Goal: Check status: Check status

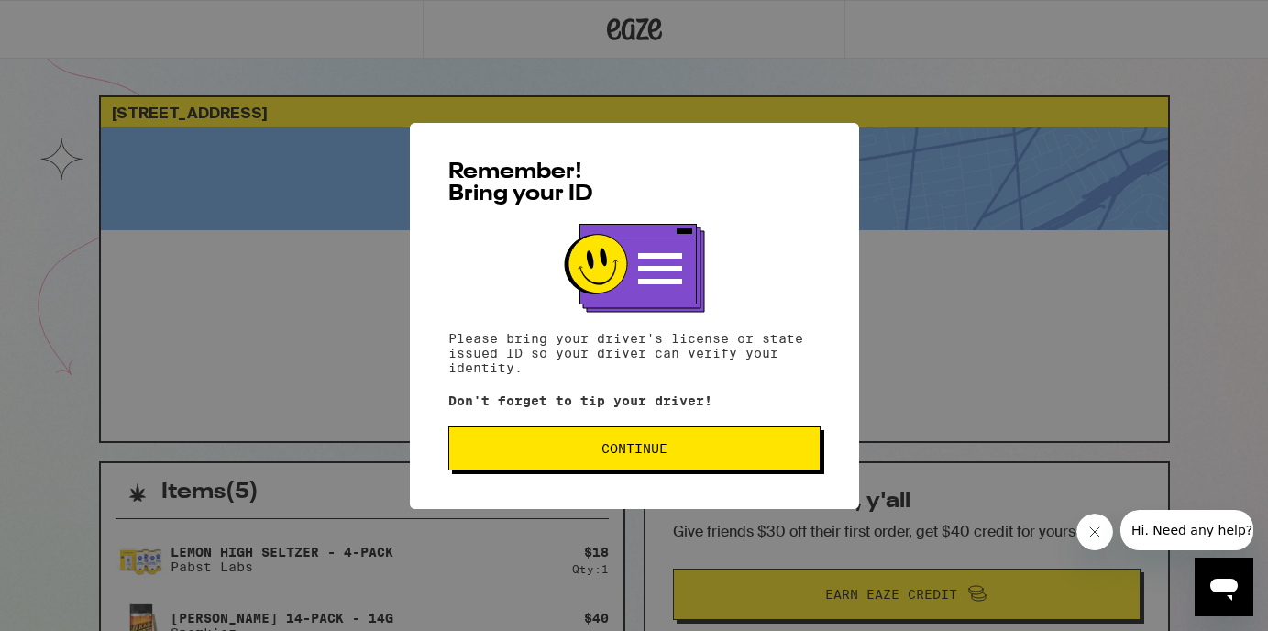
click at [568, 443] on button "Continue" at bounding box center [634, 448] width 372 height 44
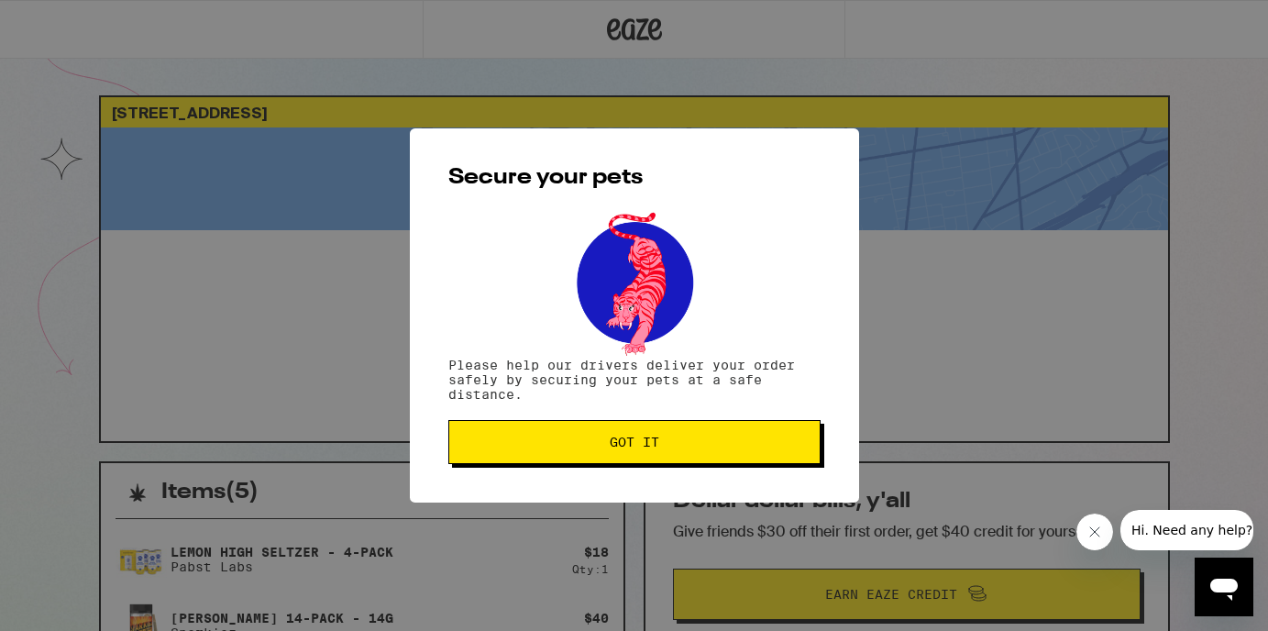
click at [568, 443] on span "Got it" at bounding box center [634, 442] width 341 height 13
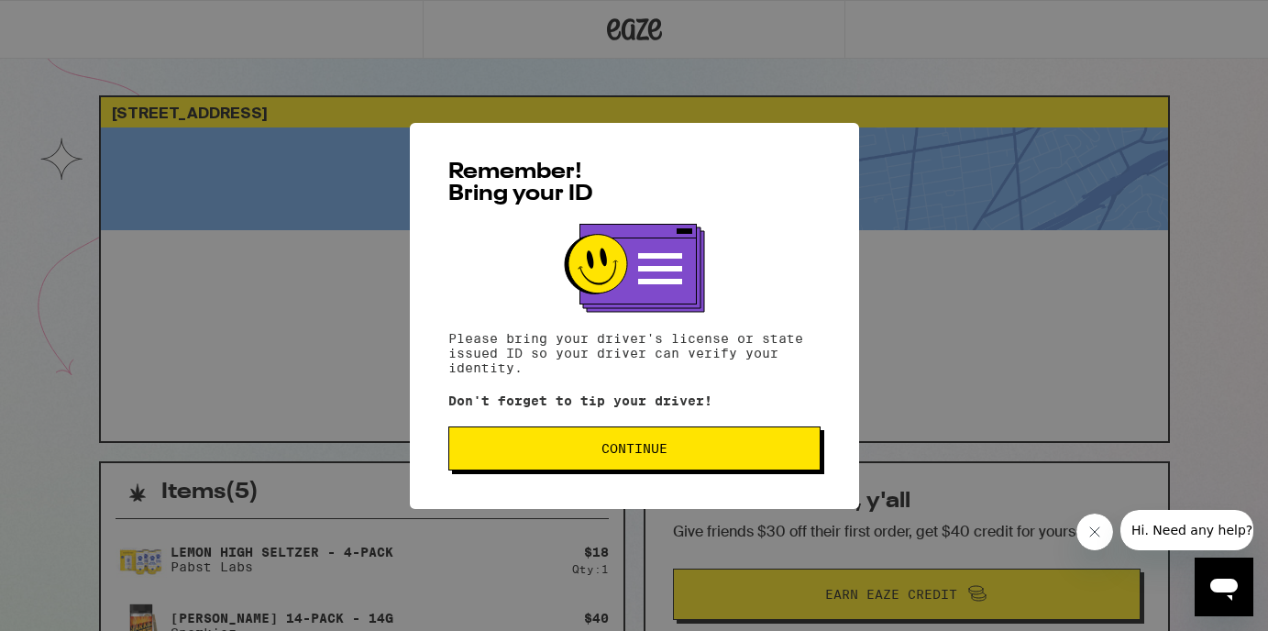
click at [539, 451] on span "Continue" at bounding box center [634, 448] width 341 height 13
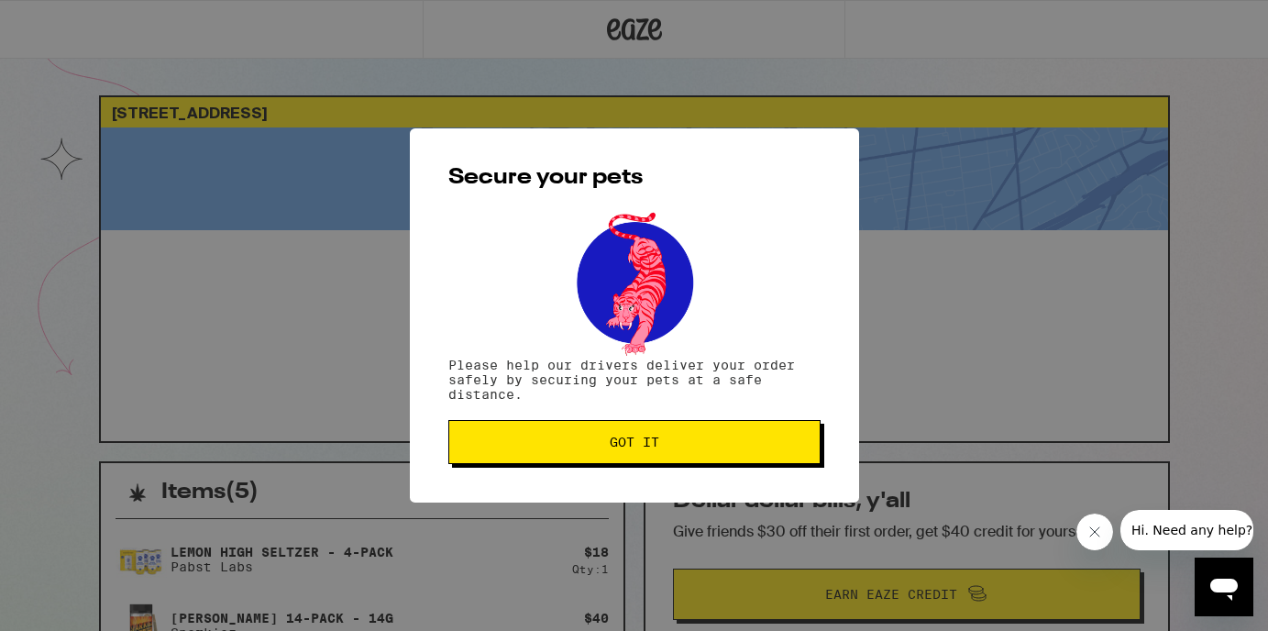
click at [539, 451] on button "Got it" at bounding box center [634, 442] width 372 height 44
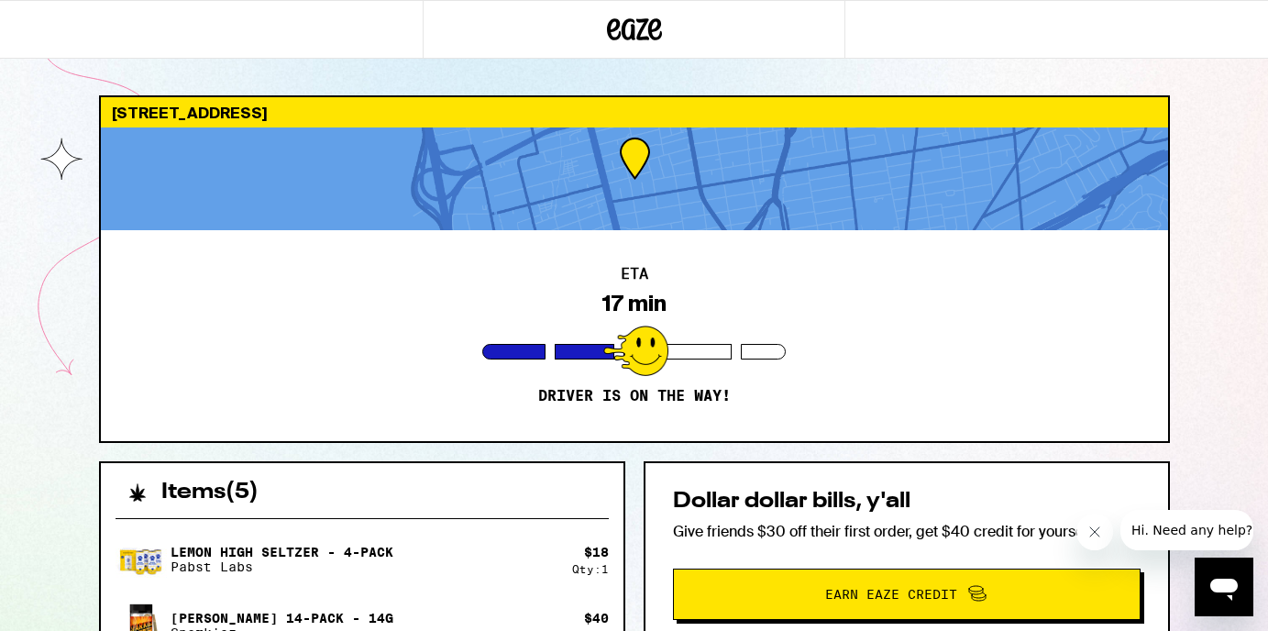
drag, startPoint x: 611, startPoint y: 553, endPoint x: 624, endPoint y: 551, distance: 13.9
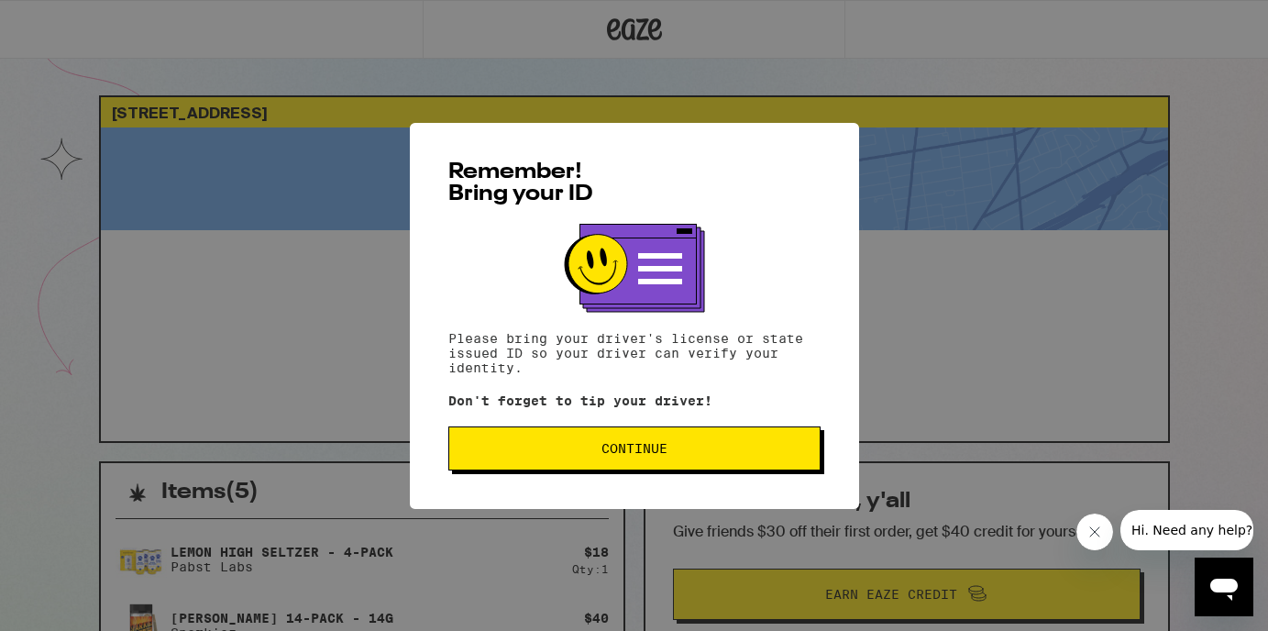
click at [623, 453] on span "Continue" at bounding box center [634, 448] width 66 height 13
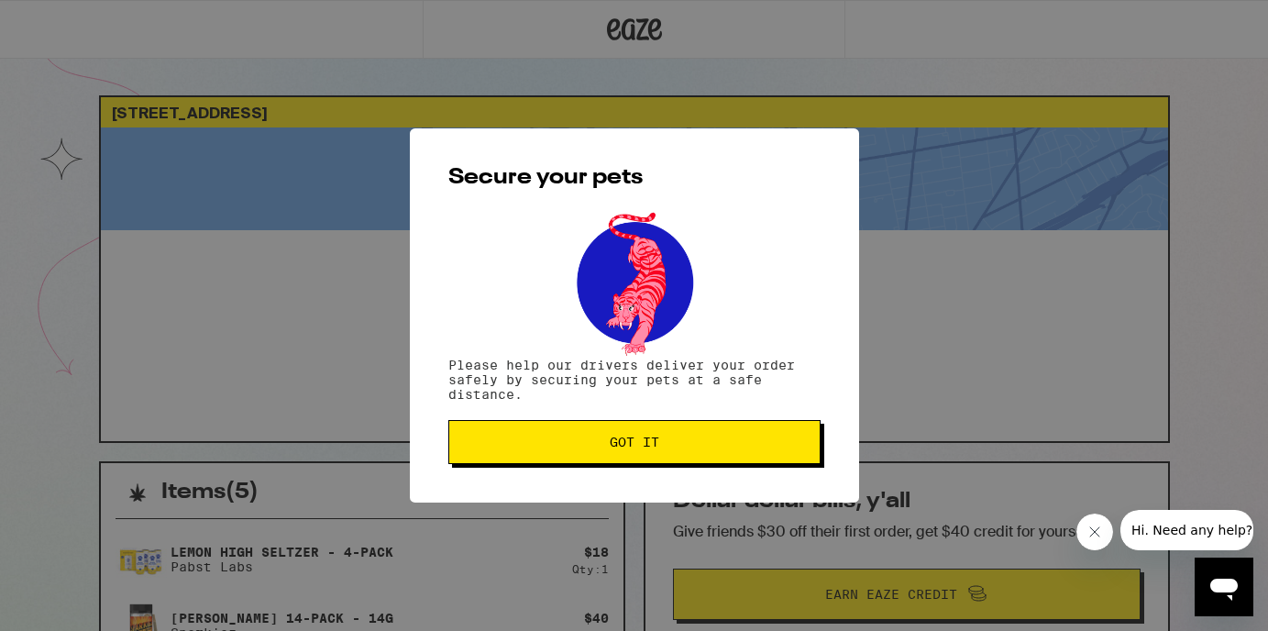
click at [623, 448] on span "Got it" at bounding box center [635, 442] width 50 height 13
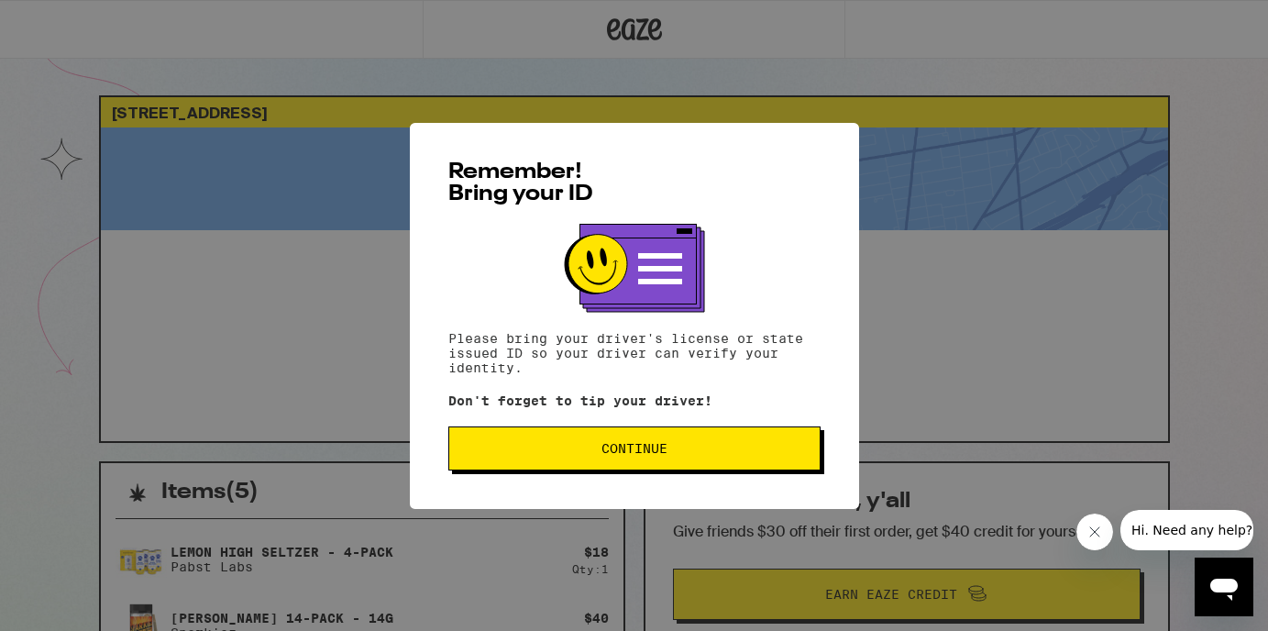
click at [678, 439] on button "Continue" at bounding box center [634, 448] width 372 height 44
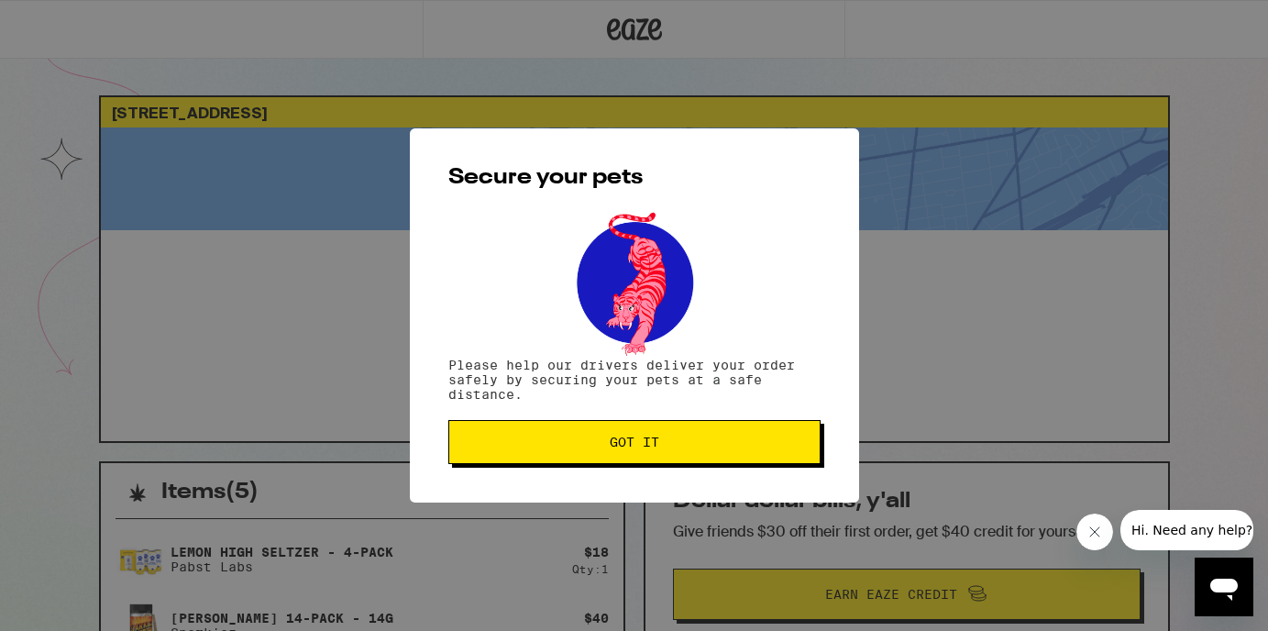
click at [678, 439] on span "Got it" at bounding box center [634, 442] width 341 height 13
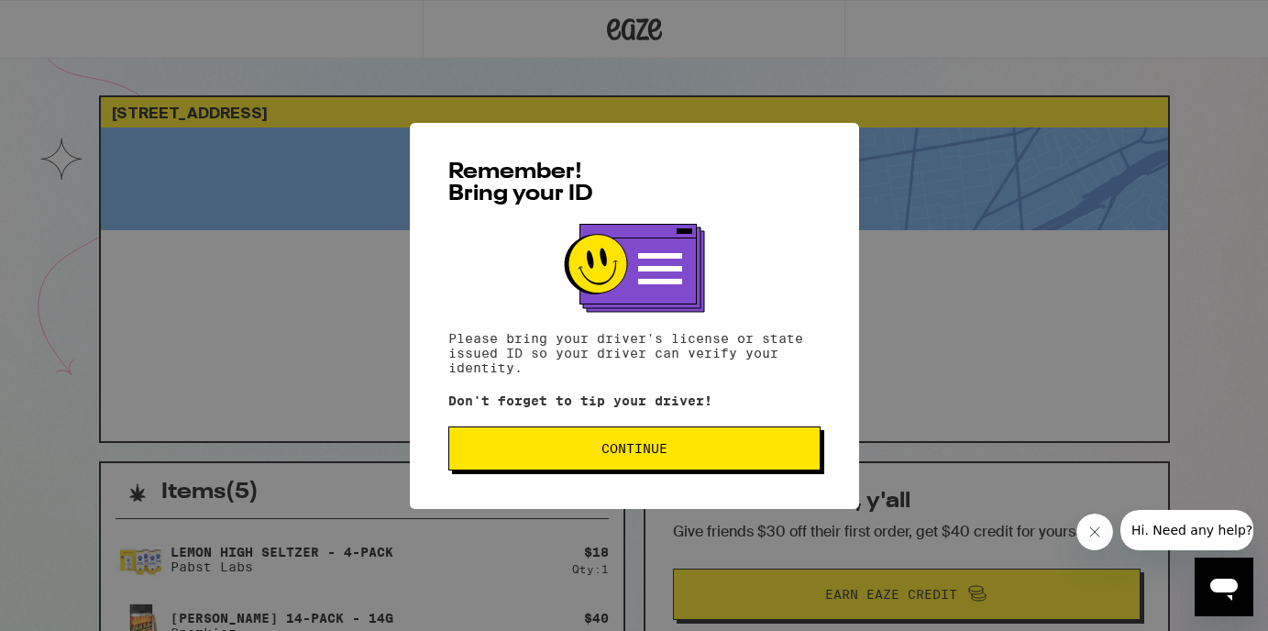
click at [557, 449] on span "Continue" at bounding box center [634, 448] width 341 height 13
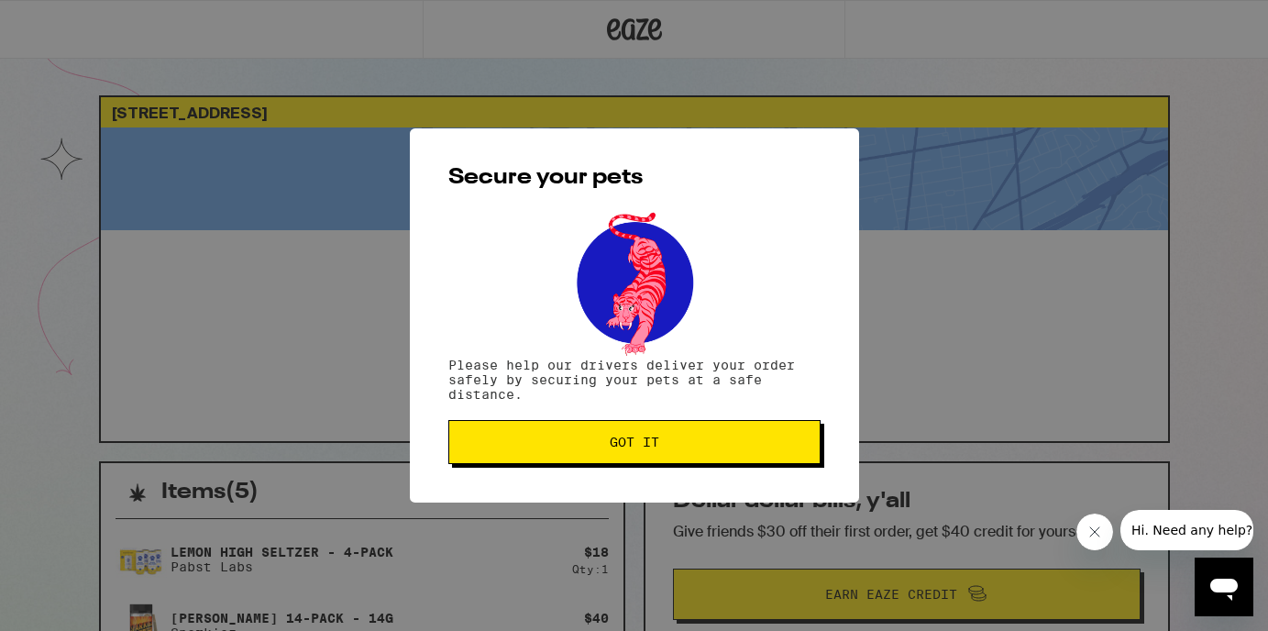
click at [557, 448] on span "Got it" at bounding box center [634, 442] width 341 height 13
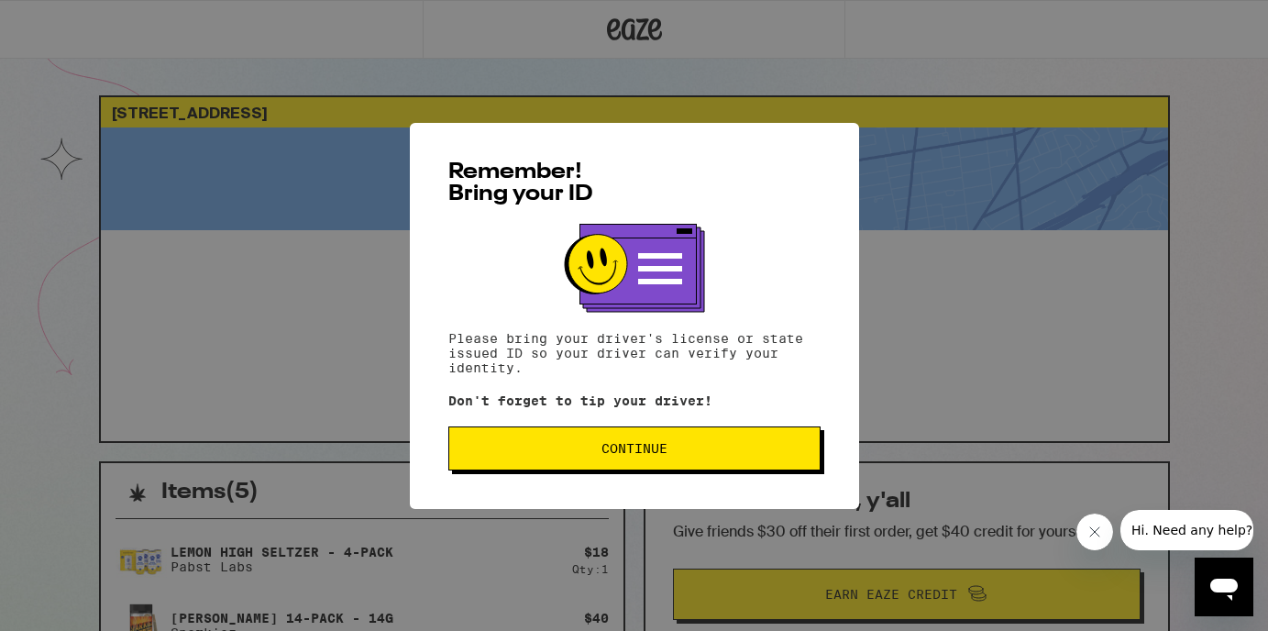
click at [633, 439] on button "Continue" at bounding box center [634, 448] width 372 height 44
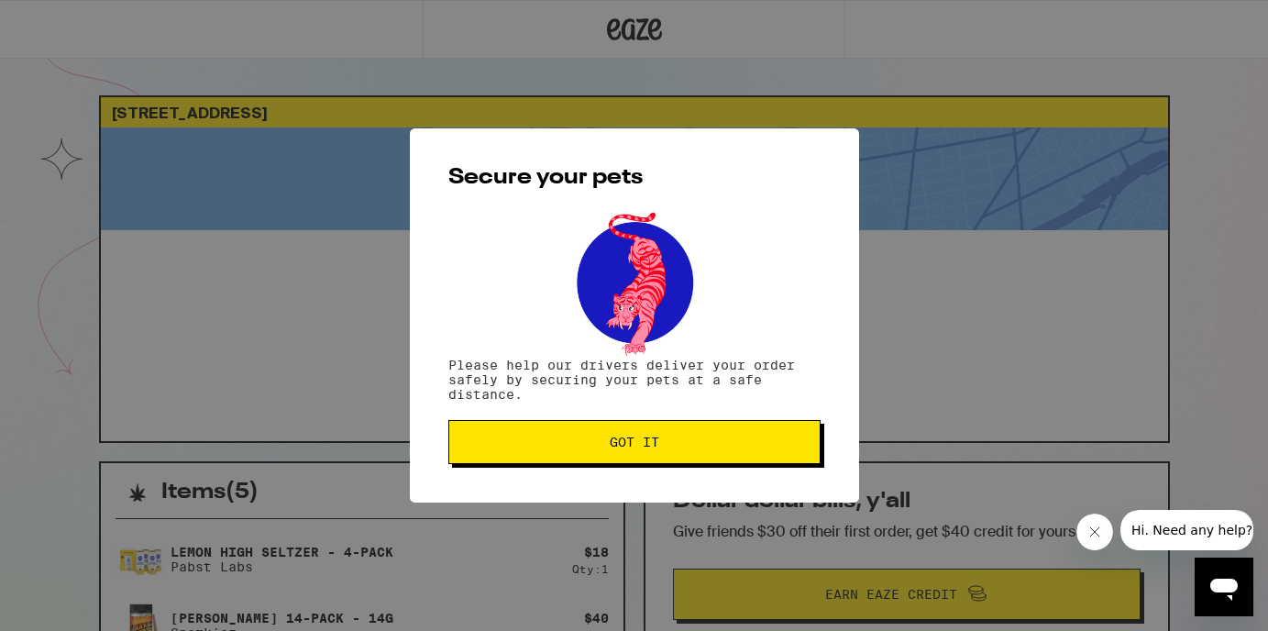
click at [633, 439] on span "Got it" at bounding box center [635, 442] width 50 height 13
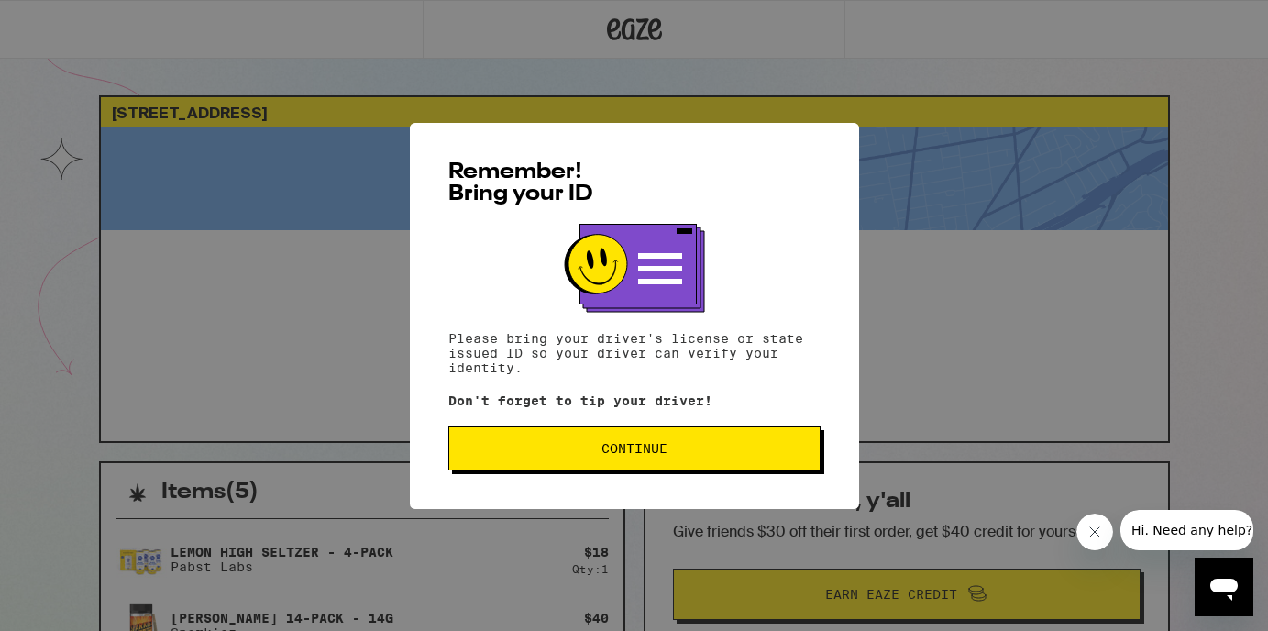
click at [765, 464] on button "Continue" at bounding box center [634, 448] width 372 height 44
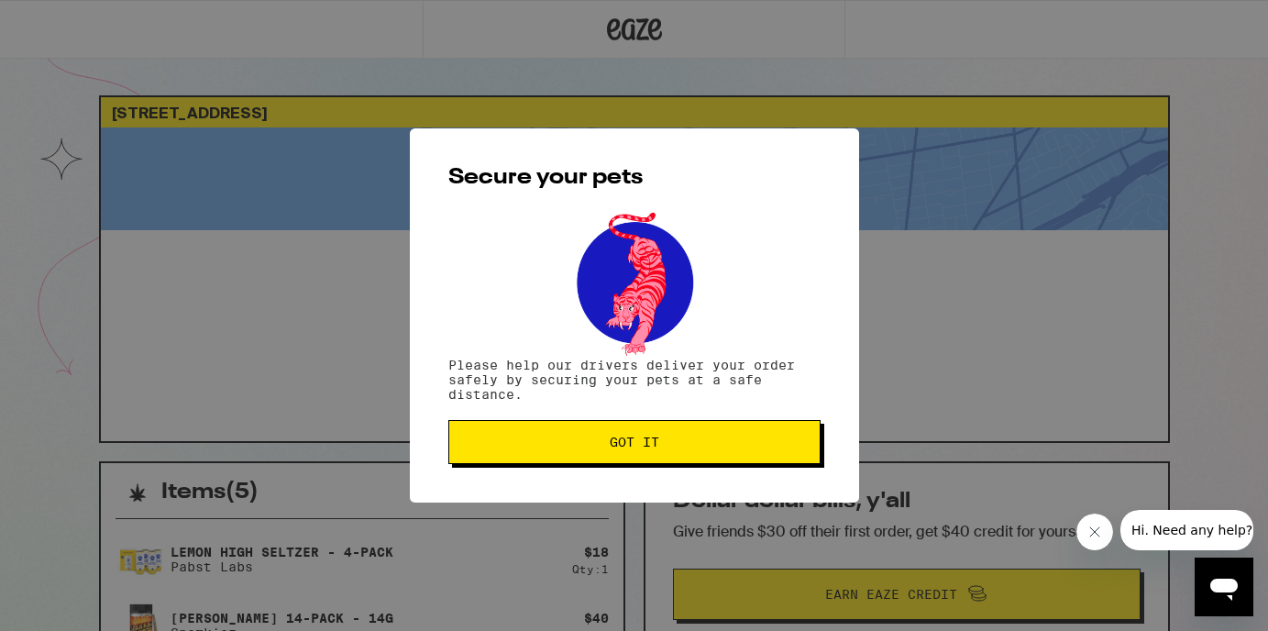
click at [665, 458] on button "Got it" at bounding box center [634, 442] width 372 height 44
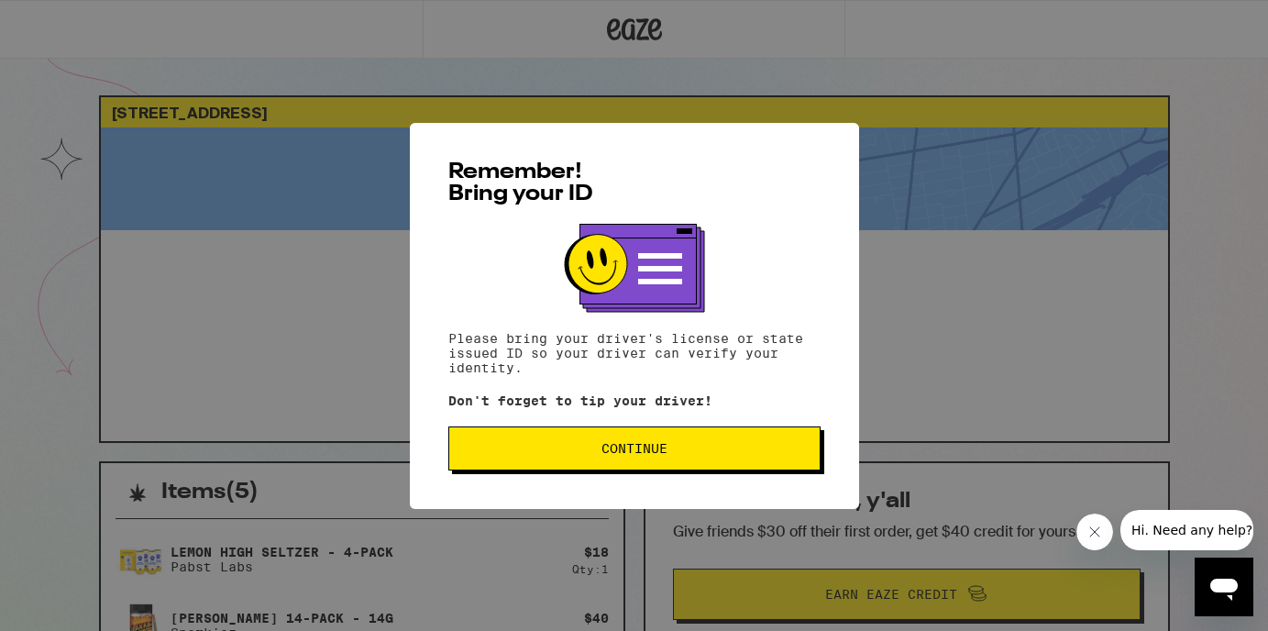
click at [469, 459] on button "Continue" at bounding box center [634, 448] width 372 height 44
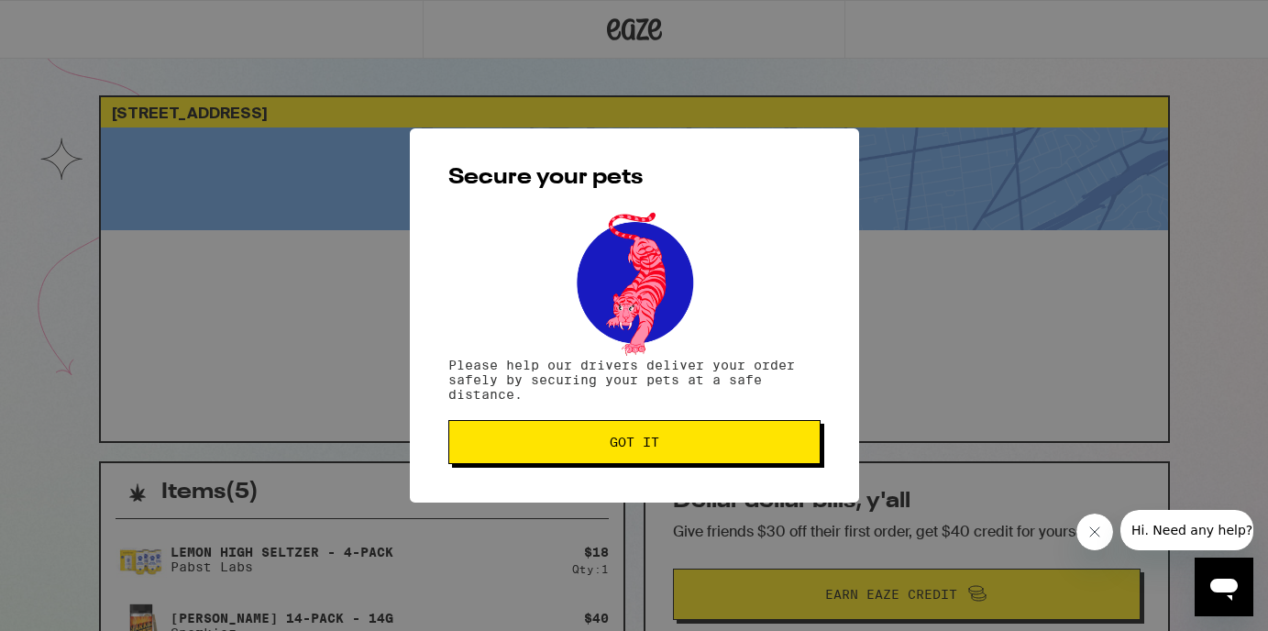
click at [469, 459] on button "Got it" at bounding box center [634, 442] width 372 height 44
